Goal: Task Accomplishment & Management: Use online tool/utility

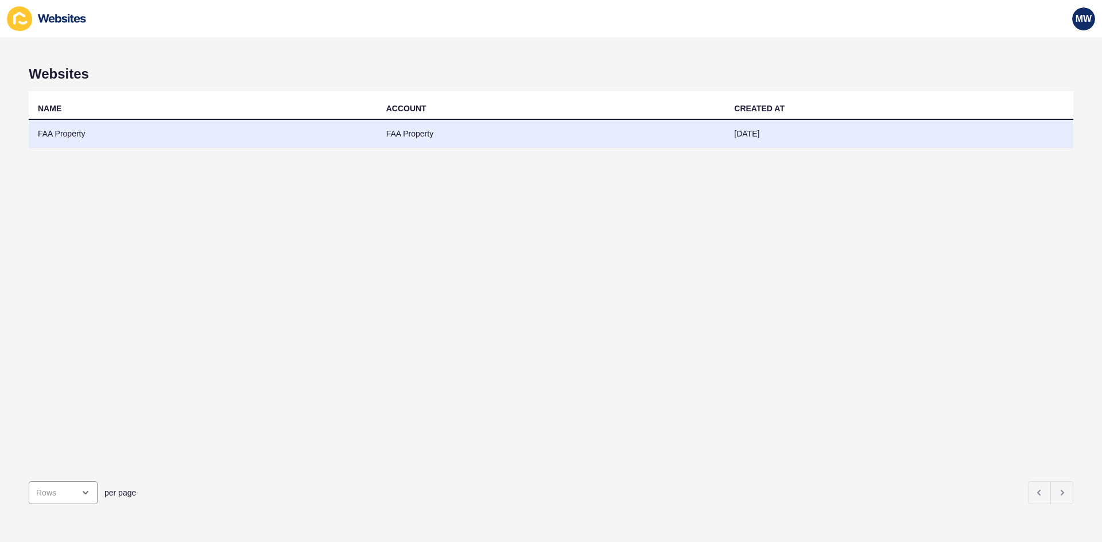
click at [83, 135] on td "FAA Property" at bounding box center [203, 134] width 348 height 28
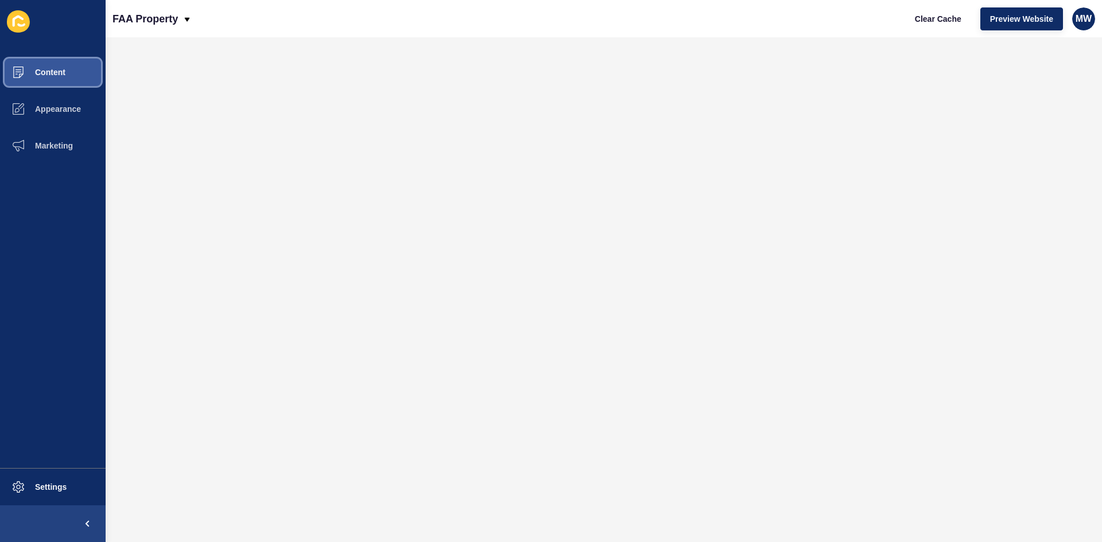
click at [63, 71] on span "Content" at bounding box center [31, 72] width 67 height 9
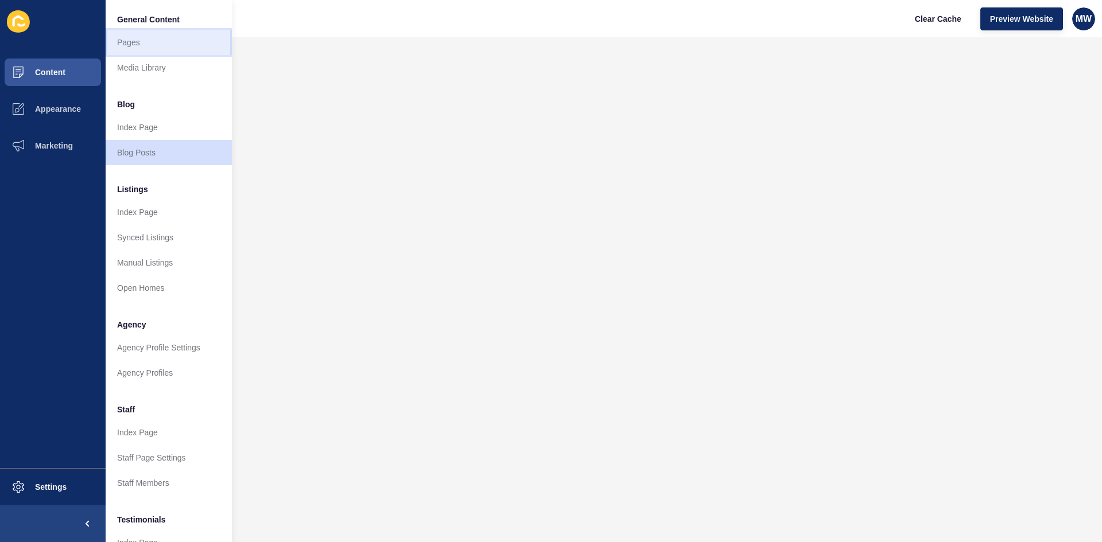
click at [150, 48] on link "Pages" at bounding box center [169, 42] width 126 height 25
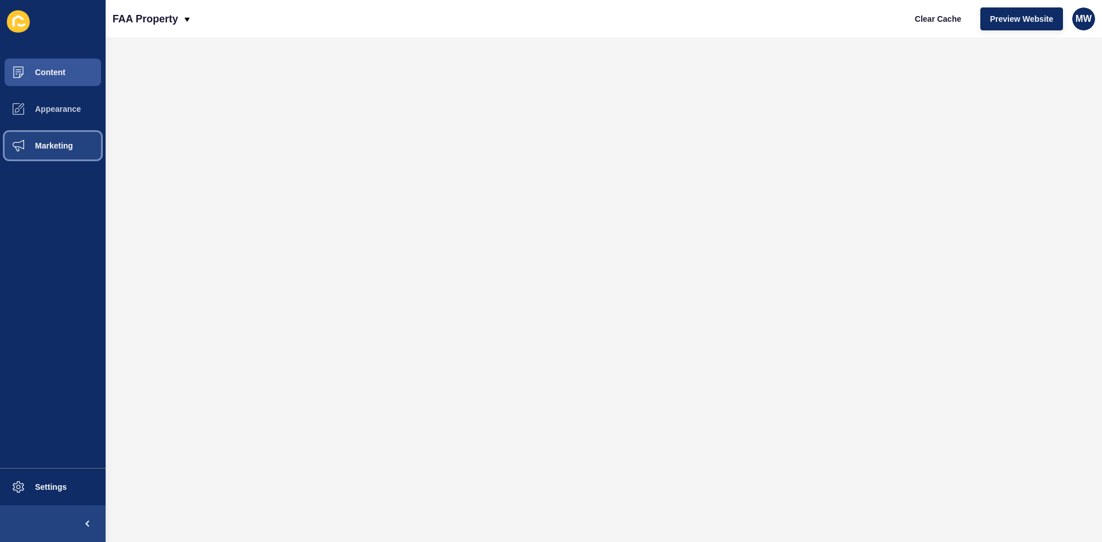
click at [65, 144] on span "Marketing" at bounding box center [35, 145] width 75 height 9
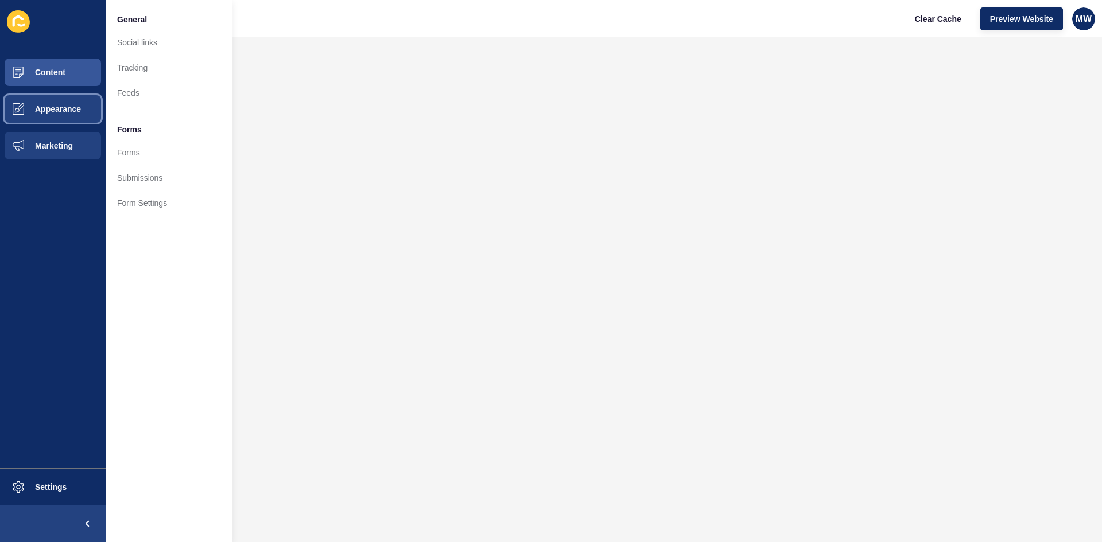
click at [58, 112] on span "Appearance" at bounding box center [39, 108] width 83 height 9
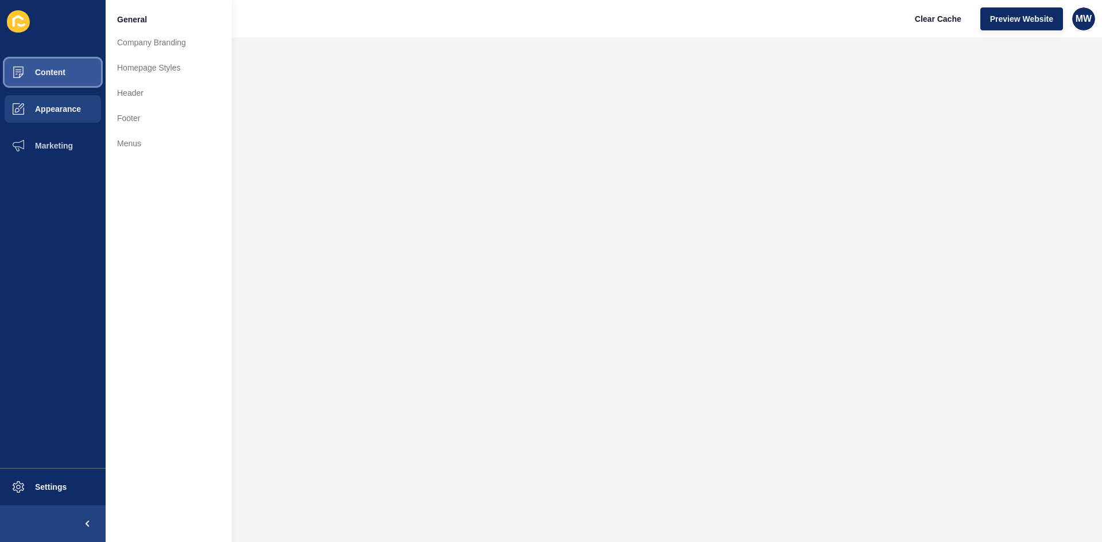
click at [70, 82] on button "Content" at bounding box center [53, 72] width 106 height 37
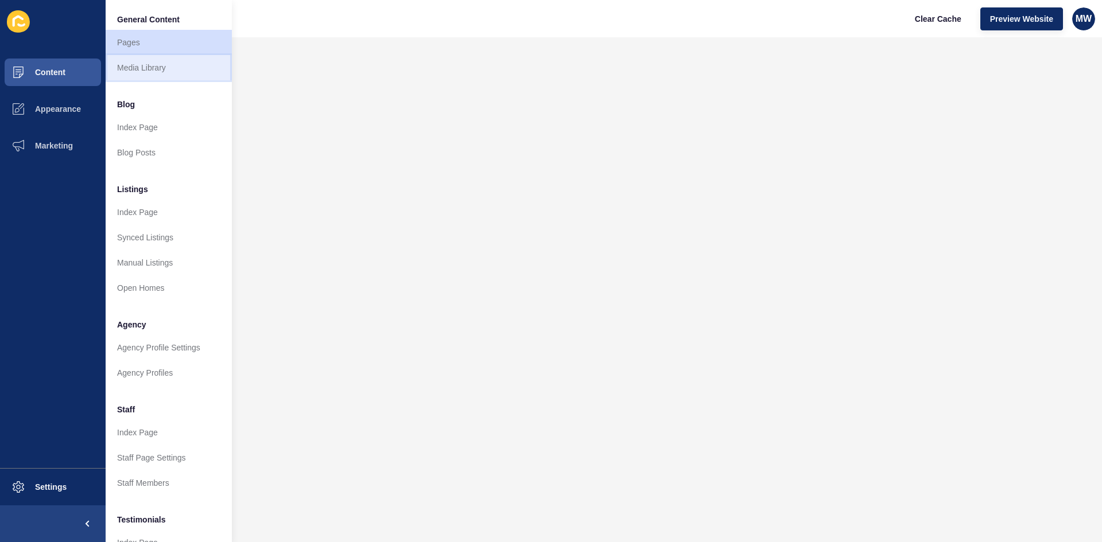
click at [160, 70] on link "Media Library" at bounding box center [169, 67] width 126 height 25
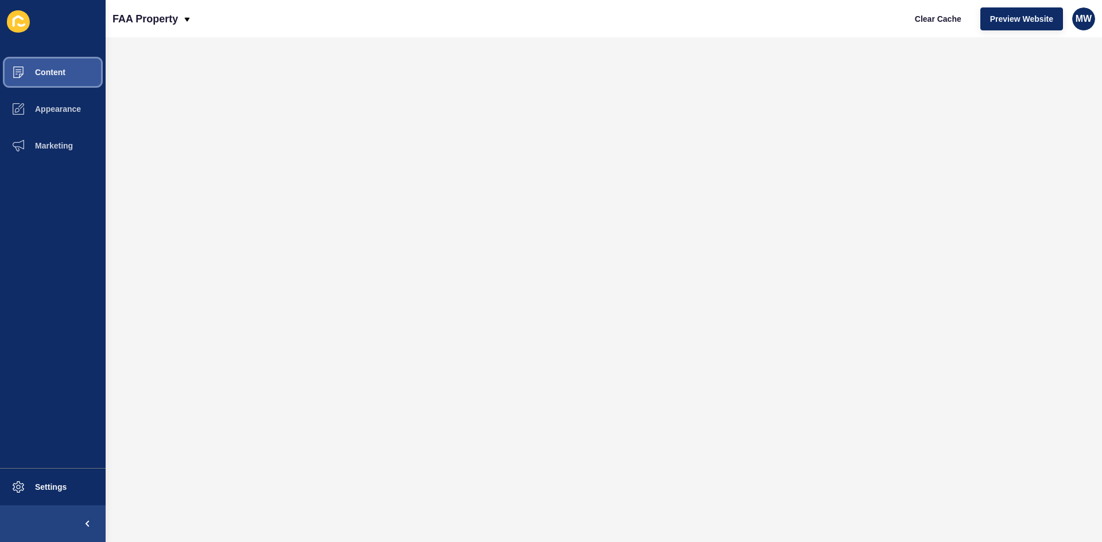
click at [57, 76] on span "Content" at bounding box center [31, 72] width 67 height 9
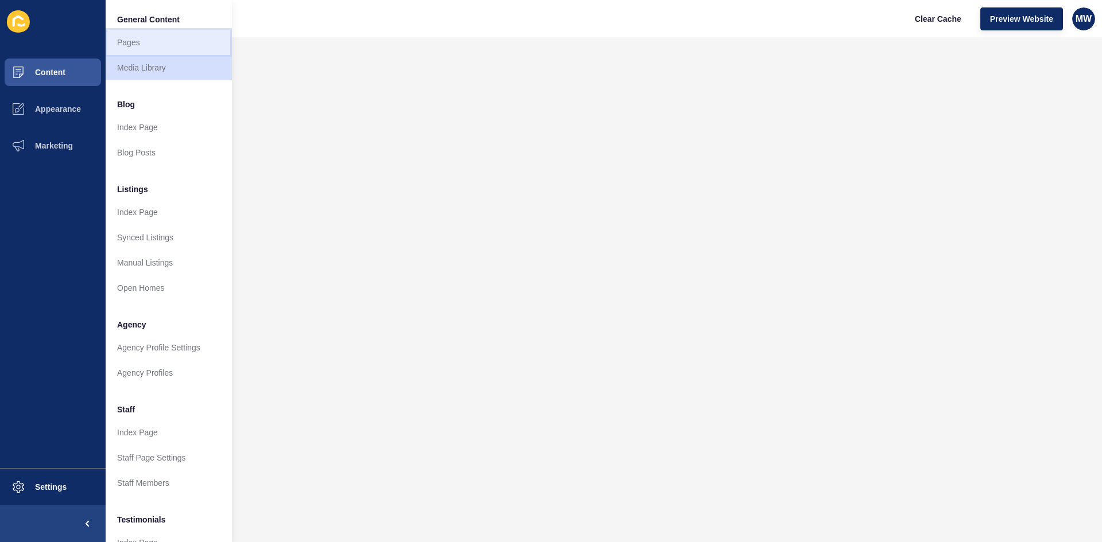
click at [137, 49] on link "Pages" at bounding box center [169, 42] width 126 height 25
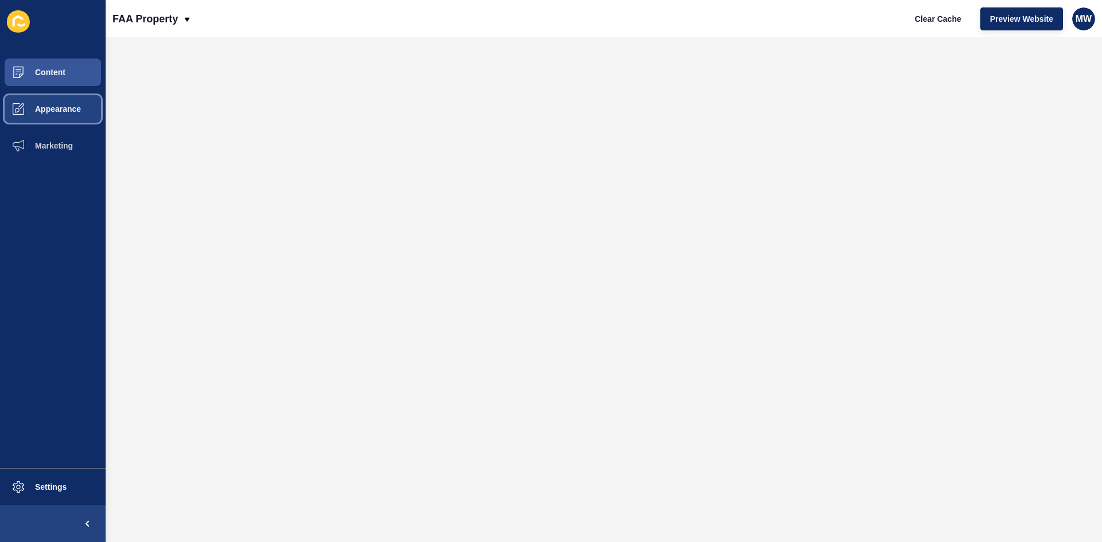
click at [71, 114] on span "Appearance" at bounding box center [39, 108] width 83 height 9
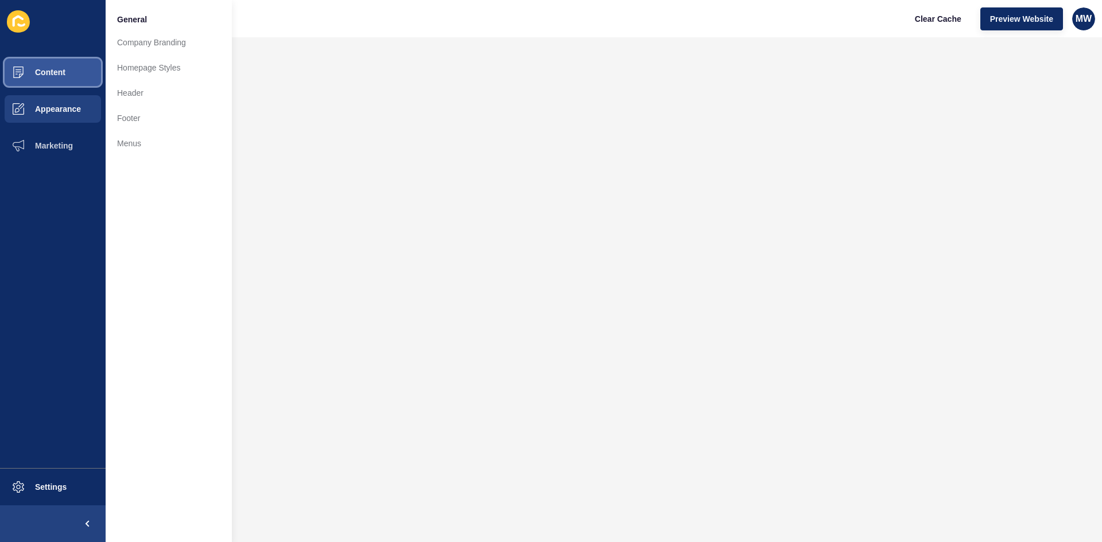
click at [67, 78] on button "Content" at bounding box center [53, 72] width 106 height 37
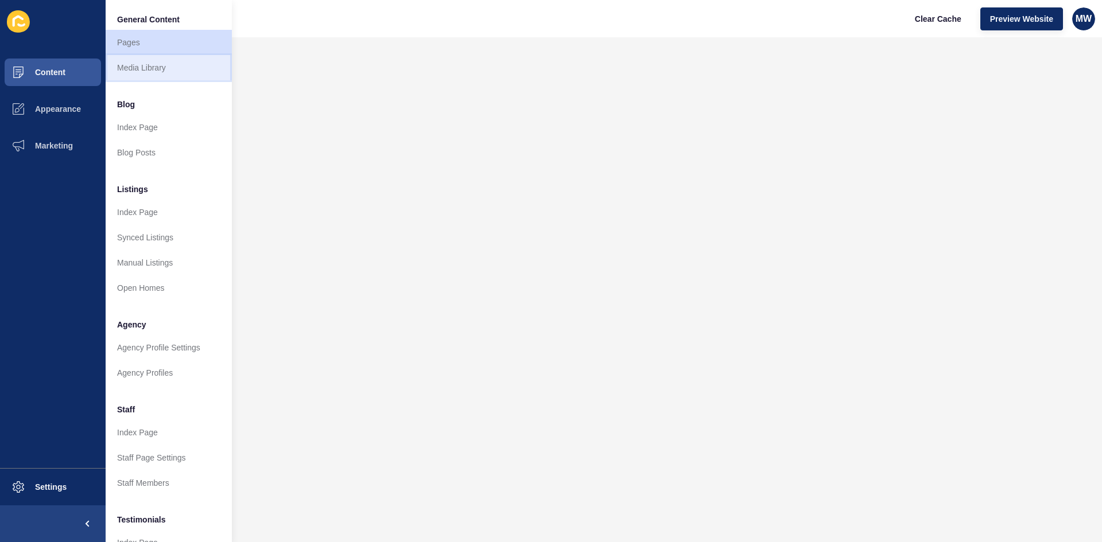
click at [151, 55] on link "Media Library" at bounding box center [169, 67] width 126 height 25
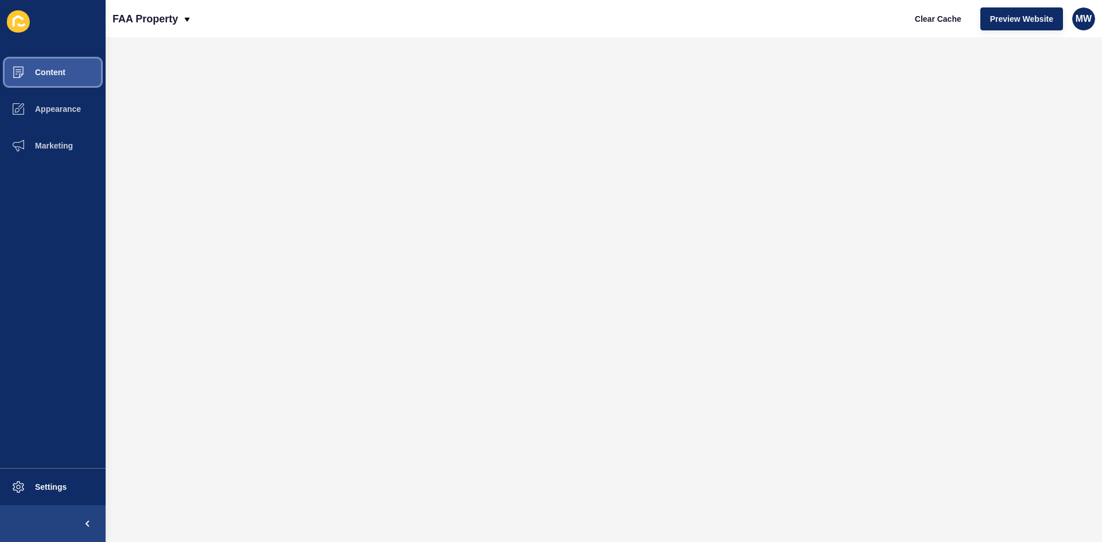
click at [74, 79] on button "Content" at bounding box center [53, 72] width 106 height 37
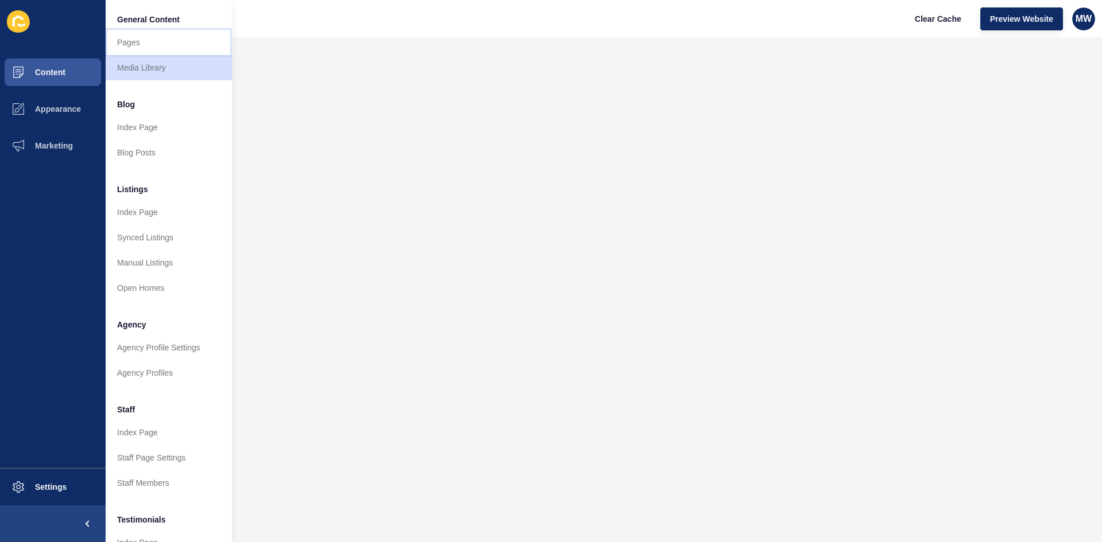
click at [164, 47] on link "Pages" at bounding box center [169, 42] width 126 height 25
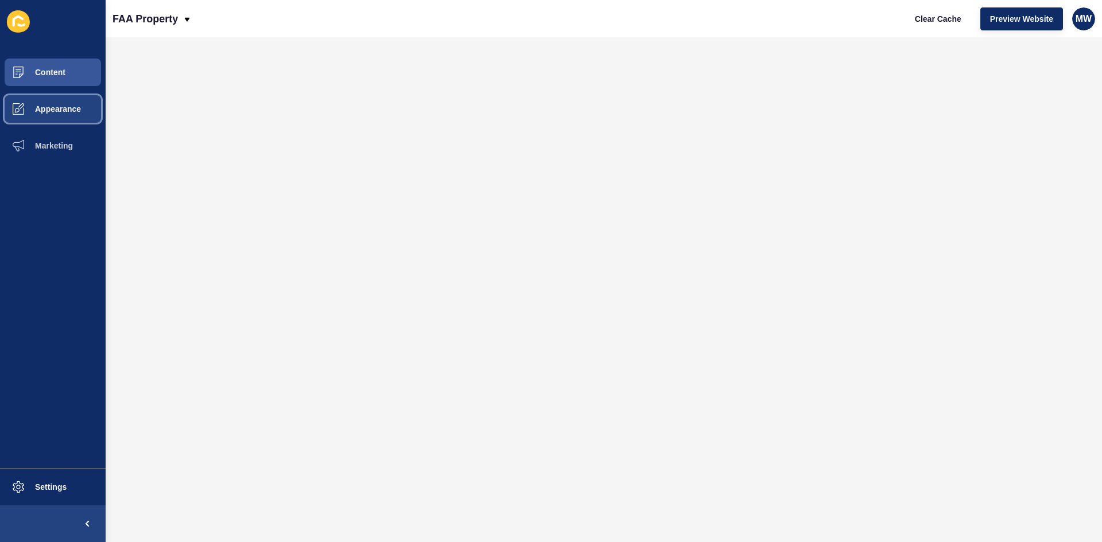
click at [66, 118] on button "Appearance" at bounding box center [53, 109] width 106 height 37
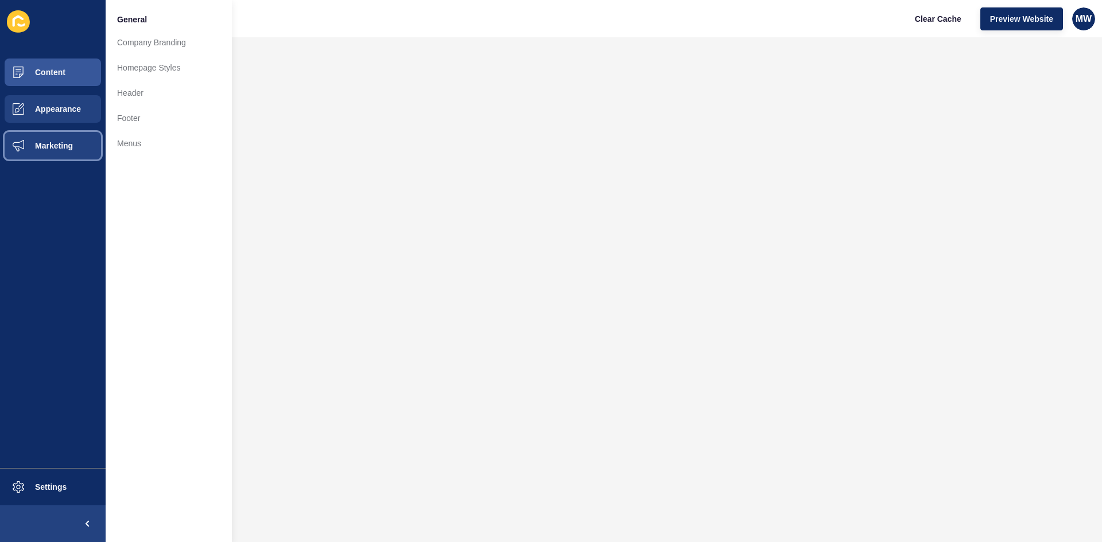
click at [63, 152] on button "Marketing" at bounding box center [53, 145] width 106 height 37
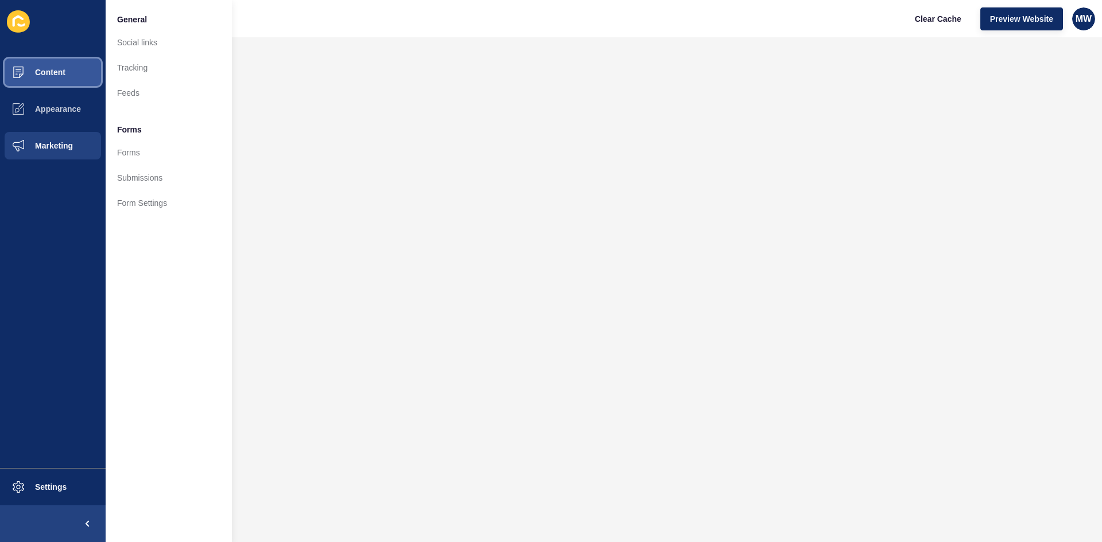
click at [49, 75] on span "Content" at bounding box center [31, 72] width 67 height 9
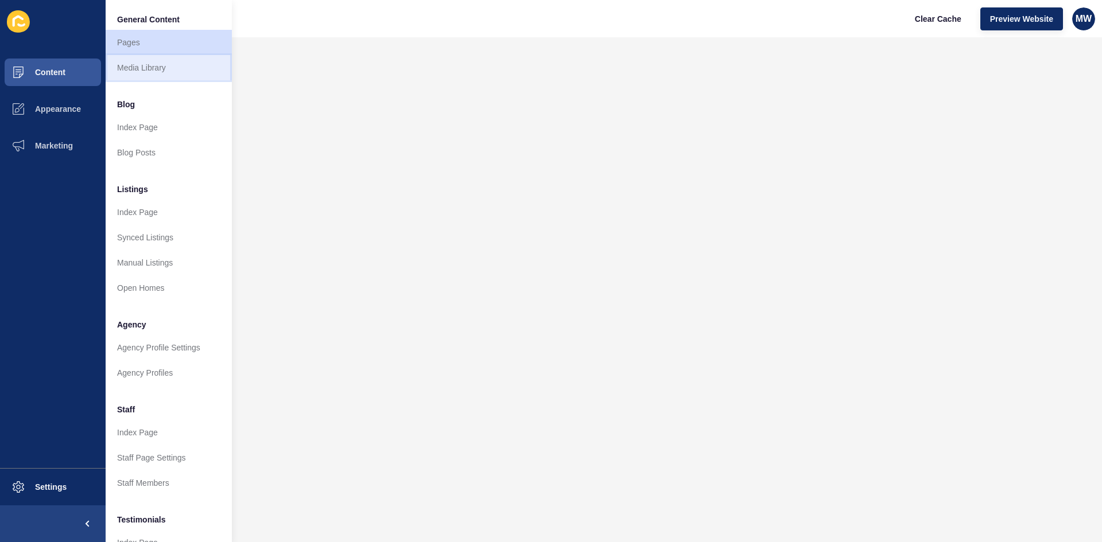
click at [151, 77] on link "Media Library" at bounding box center [169, 67] width 126 height 25
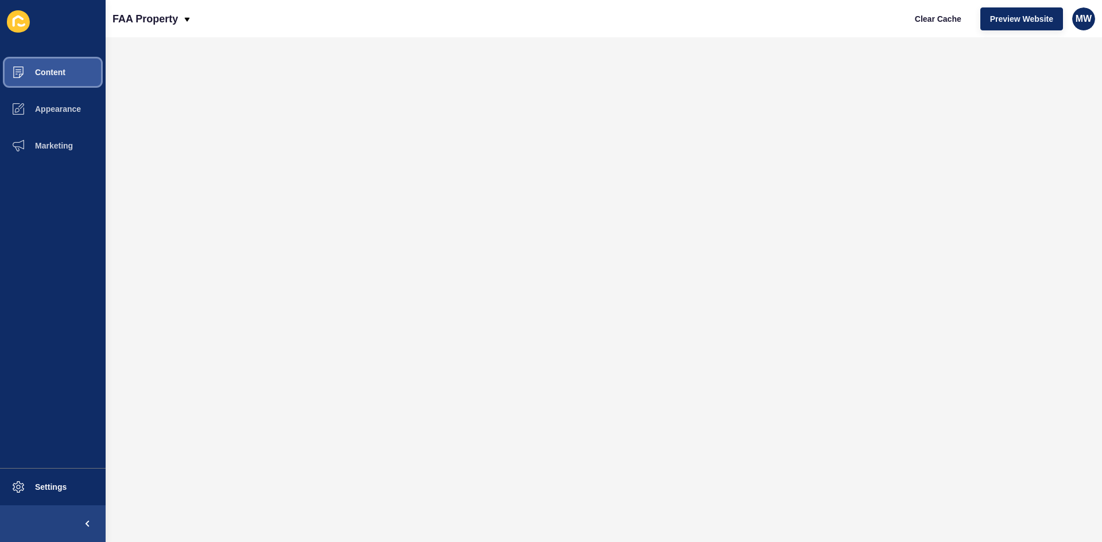
click at [35, 65] on span at bounding box center [18, 72] width 37 height 37
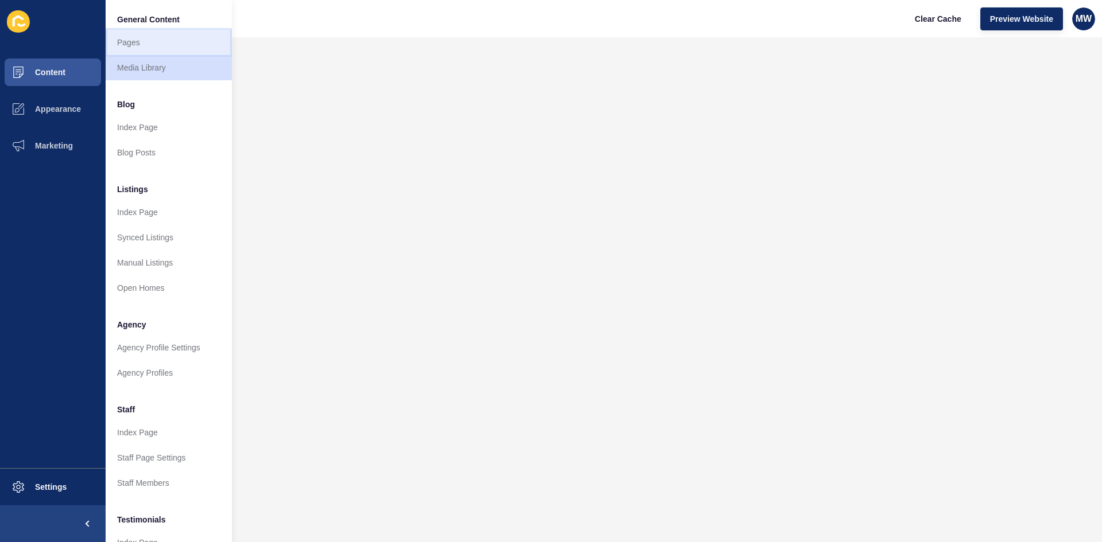
click at [135, 46] on link "Pages" at bounding box center [169, 42] width 126 height 25
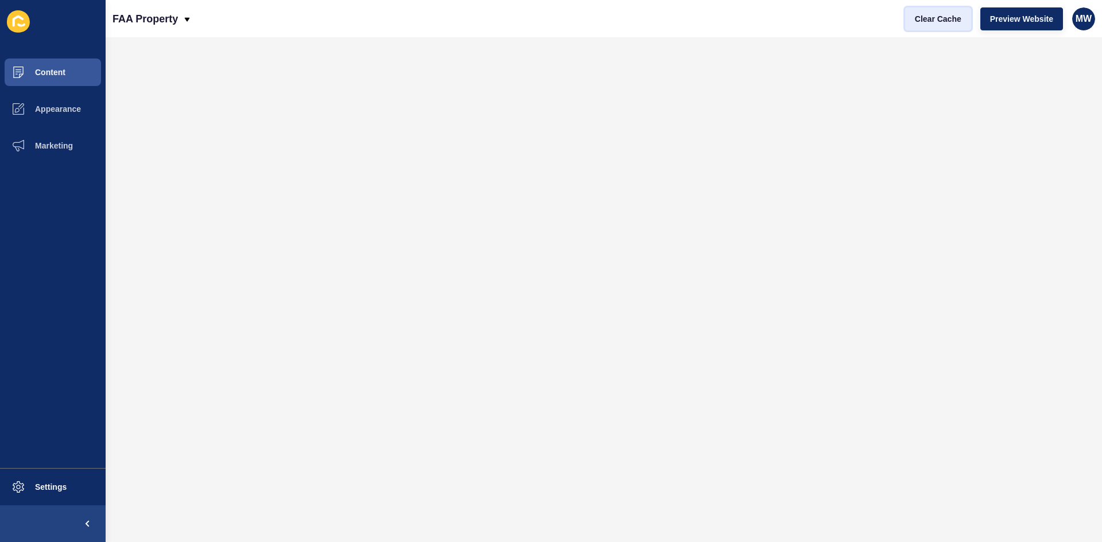
click at [933, 25] on button "Clear Cache" at bounding box center [938, 18] width 66 height 23
click at [1028, 22] on span "Preview Website" at bounding box center [1021, 18] width 63 height 11
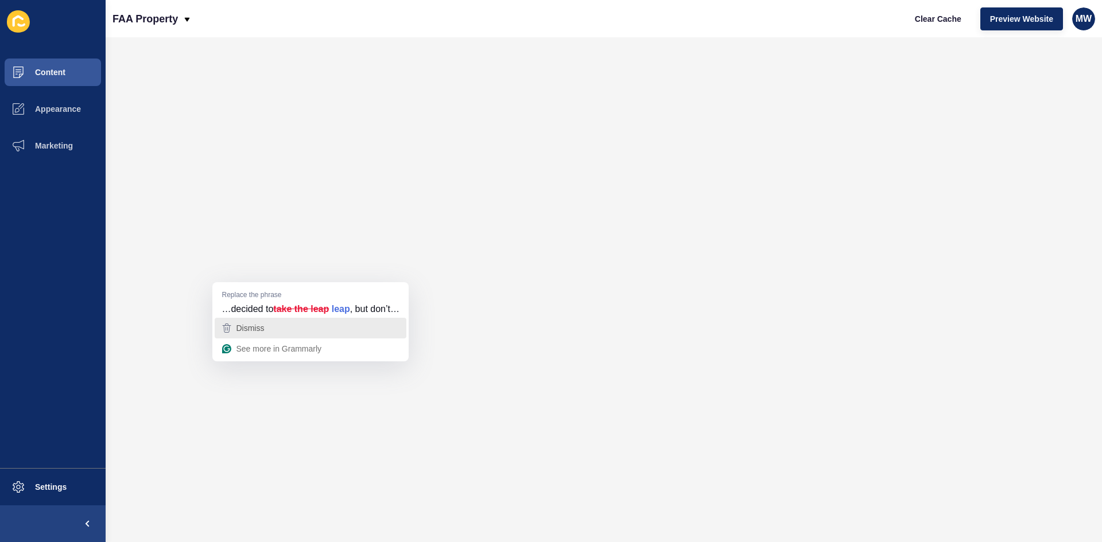
click at [266, 324] on div "Dismiss" at bounding box center [310, 328] width 181 height 17
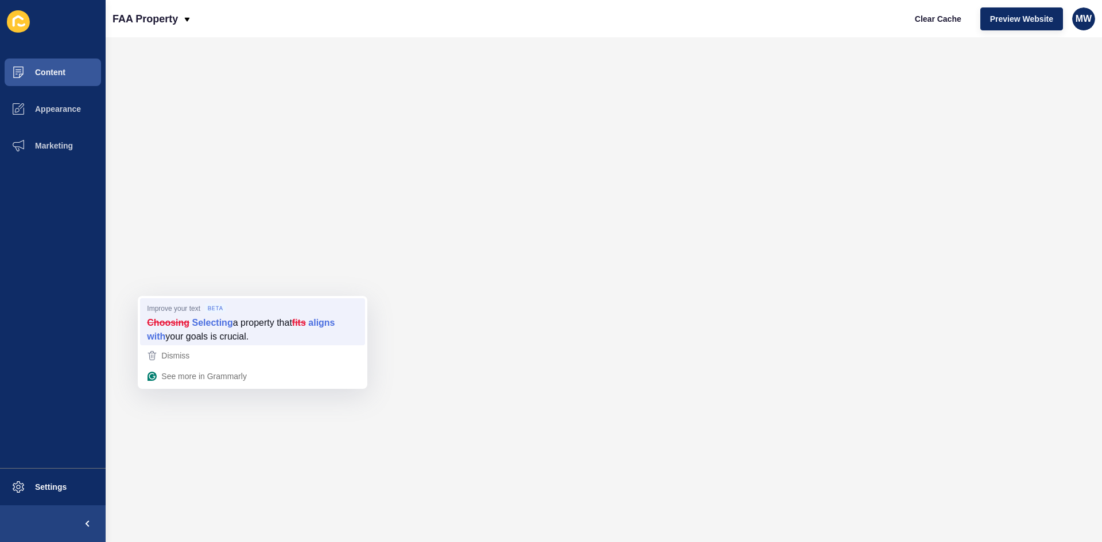
click at [213, 319] on strong "Selecting" at bounding box center [212, 322] width 41 height 13
